Goal: Task Accomplishment & Management: Use online tool/utility

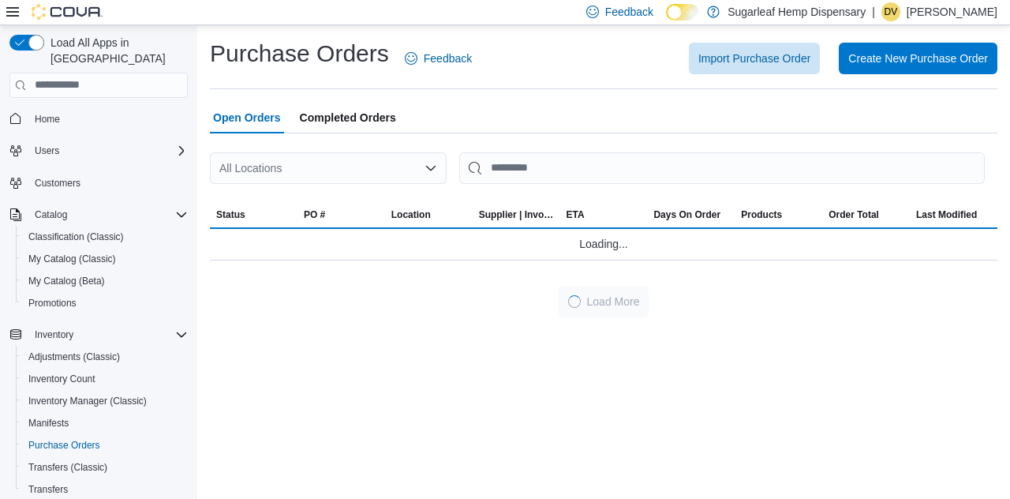
click at [424, 174] on div "All Locations" at bounding box center [328, 168] width 237 height 32
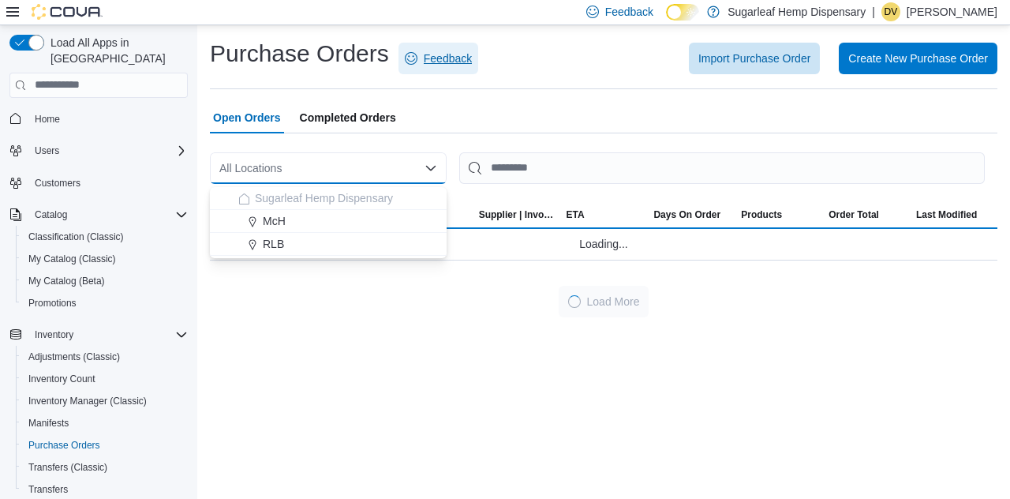
click at [450, 74] on span "Feedback" at bounding box center [438, 59] width 67 height 32
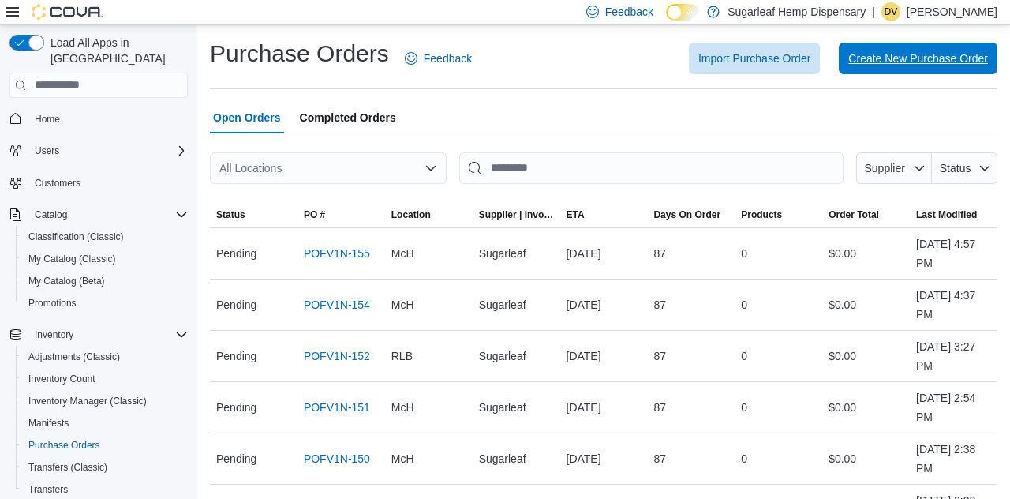
click at [961, 65] on span "Create New Purchase Order" at bounding box center [918, 59] width 140 height 16
